Goal: Information Seeking & Learning: Check status

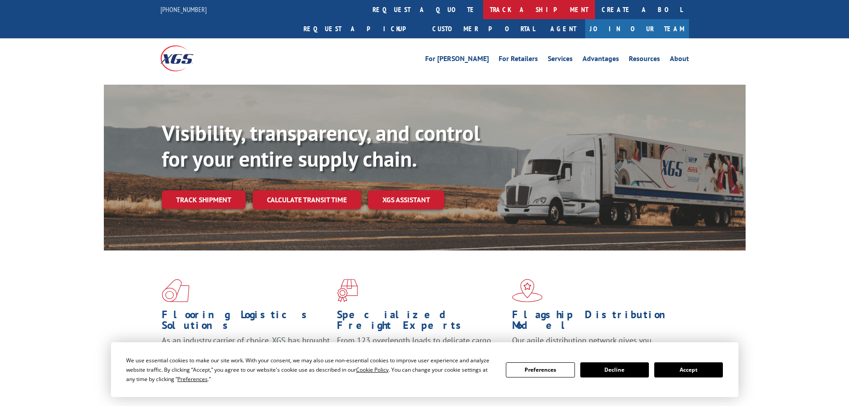
click at [483, 5] on link "track a shipment" at bounding box center [539, 9] width 112 height 19
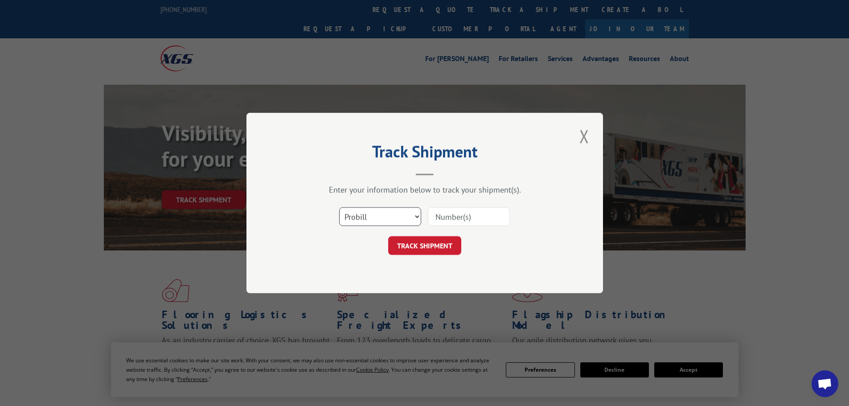
click at [372, 212] on select "Select category... Probill BOL PO" at bounding box center [380, 216] width 82 height 19
select select "bol"
click at [339, 207] on select "Select category... Probill BOL PO" at bounding box center [380, 216] width 82 height 19
click at [449, 215] on input at bounding box center [469, 216] width 82 height 19
paste input "5942980"
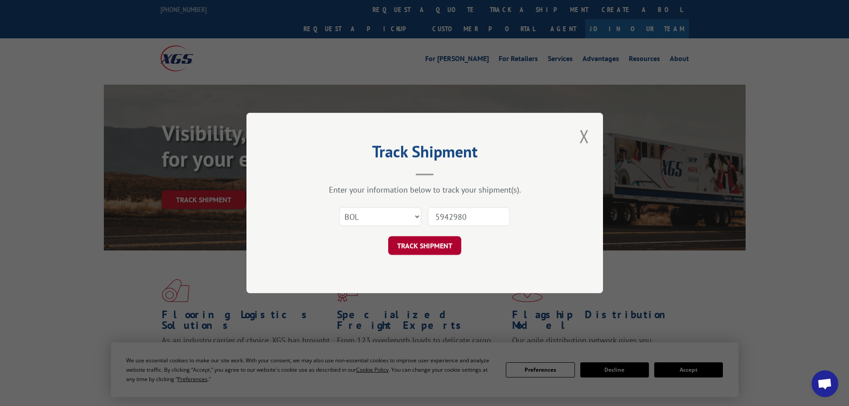
type input "5942980"
click at [415, 245] on button "TRACK SHIPMENT" at bounding box center [424, 245] width 73 height 19
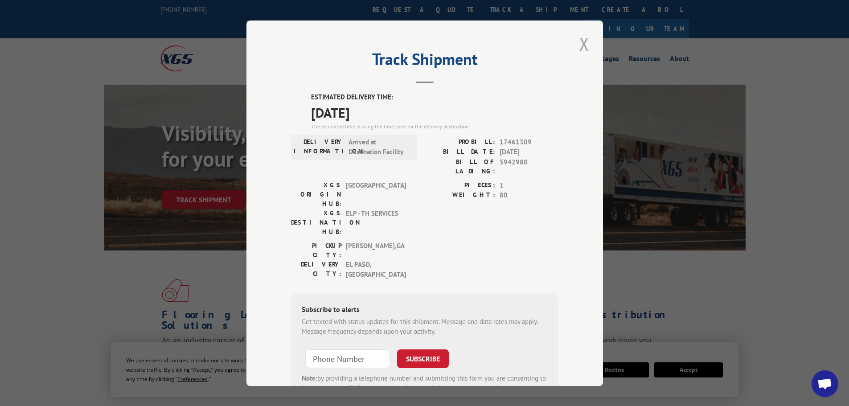
click at [587, 41] on button "Close modal" at bounding box center [584, 44] width 15 height 25
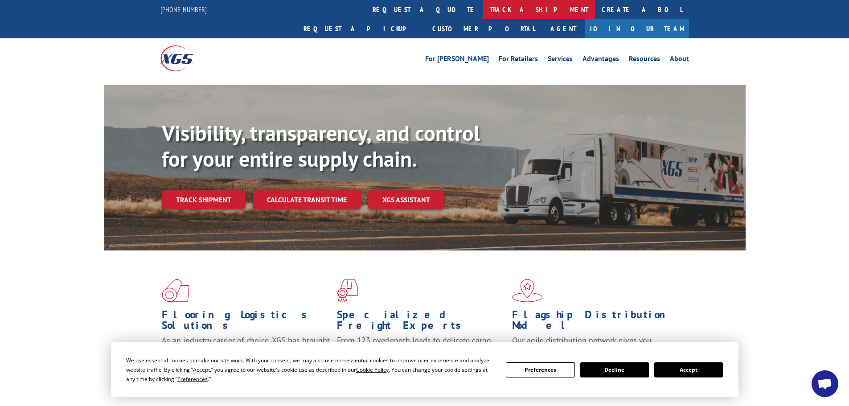
click at [483, 8] on link "track a shipment" at bounding box center [539, 9] width 112 height 19
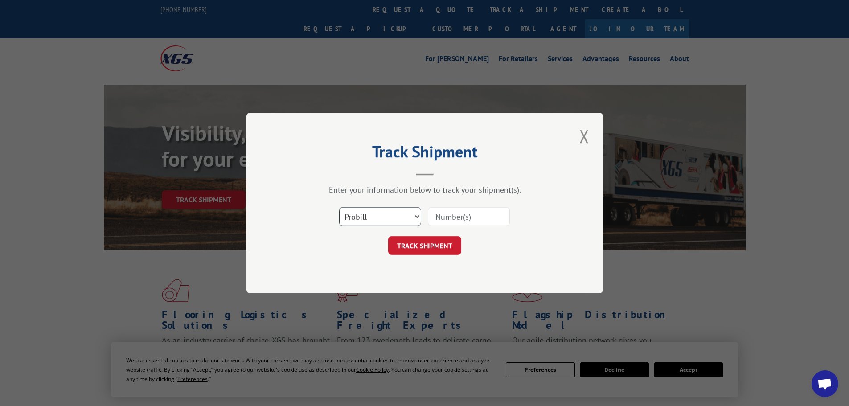
click at [390, 216] on select "Select category... Probill BOL PO" at bounding box center [380, 216] width 82 height 19
select select "bol"
click at [339, 207] on select "Select category... Probill BOL PO" at bounding box center [380, 216] width 82 height 19
click at [448, 211] on input at bounding box center [469, 216] width 82 height 19
paste input "4846968"
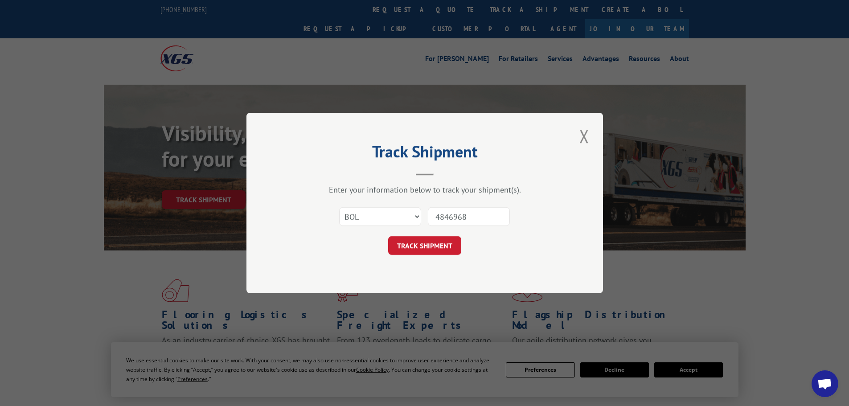
type input "4846968"
click at [415, 235] on form "Select category... Probill BOL PO 4846968 TRACK SHIPMENT" at bounding box center [424, 228] width 267 height 53
click at [421, 243] on button "TRACK SHIPMENT" at bounding box center [424, 245] width 73 height 19
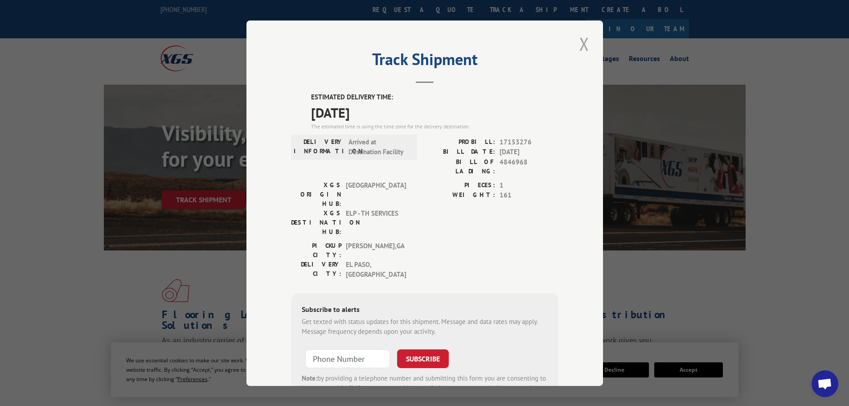
click at [580, 52] on button "Close modal" at bounding box center [584, 44] width 15 height 25
